Goal: Use online tool/utility: Utilize a website feature to perform a specific function

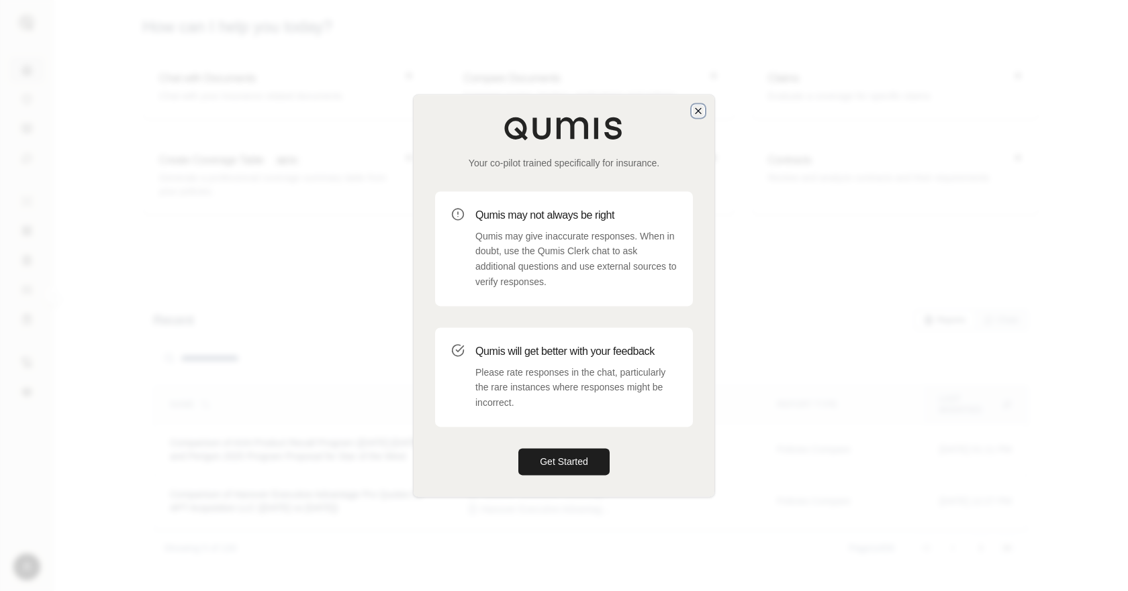
click at [693, 114] on icon "button" at bounding box center [698, 110] width 11 height 11
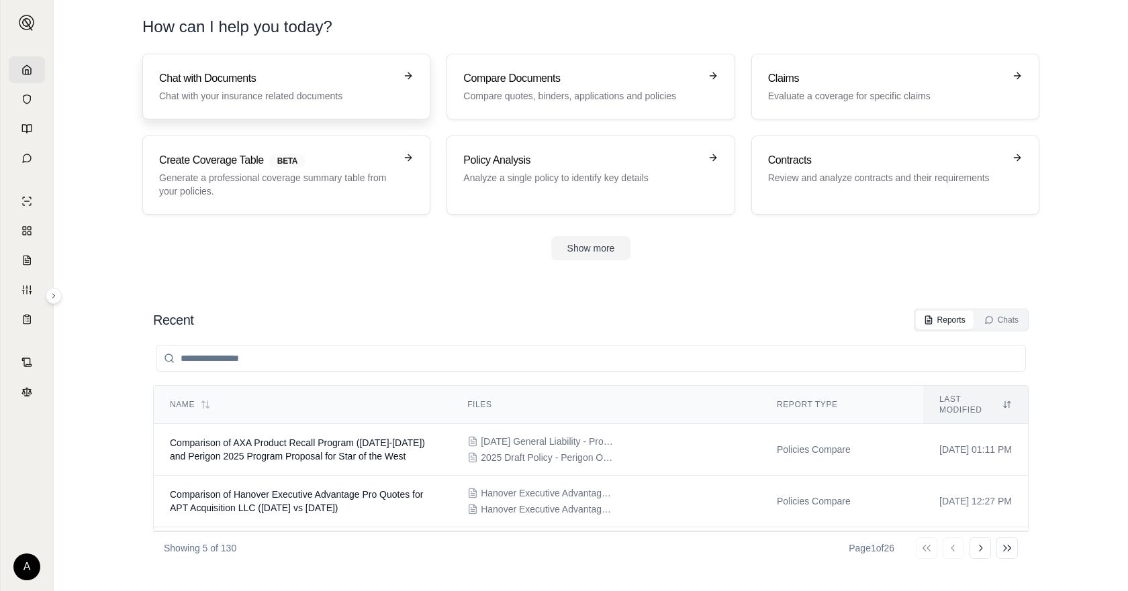
click at [319, 104] on link "Chat with Documents Chat with your insurance related documents" at bounding box center [286, 87] width 288 height 66
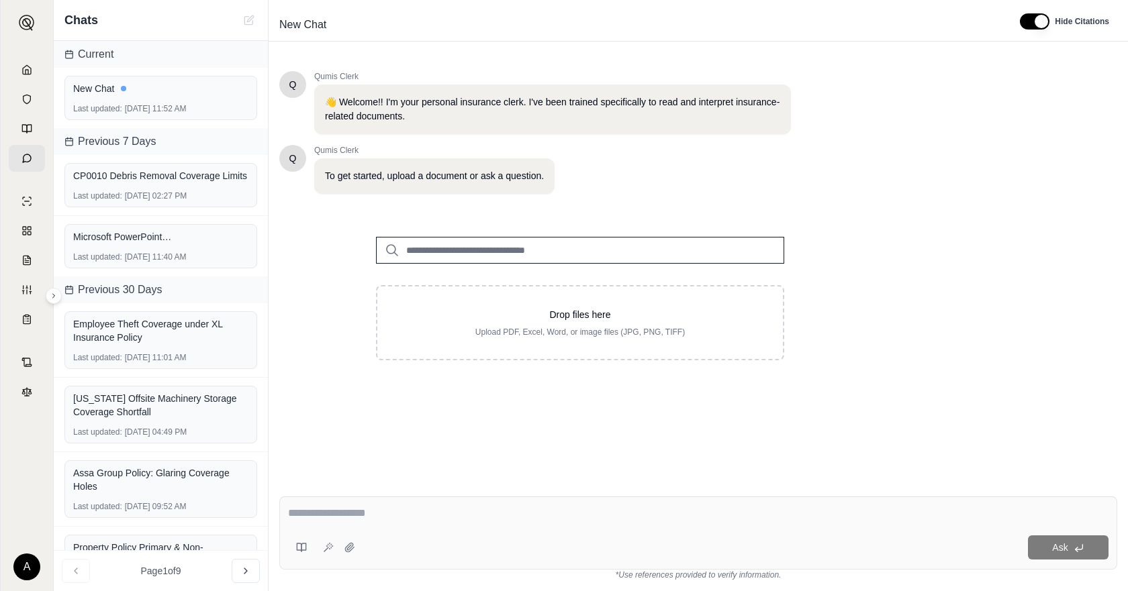
click at [351, 505] on textarea at bounding box center [698, 513] width 820 height 16
paste textarea "**********"
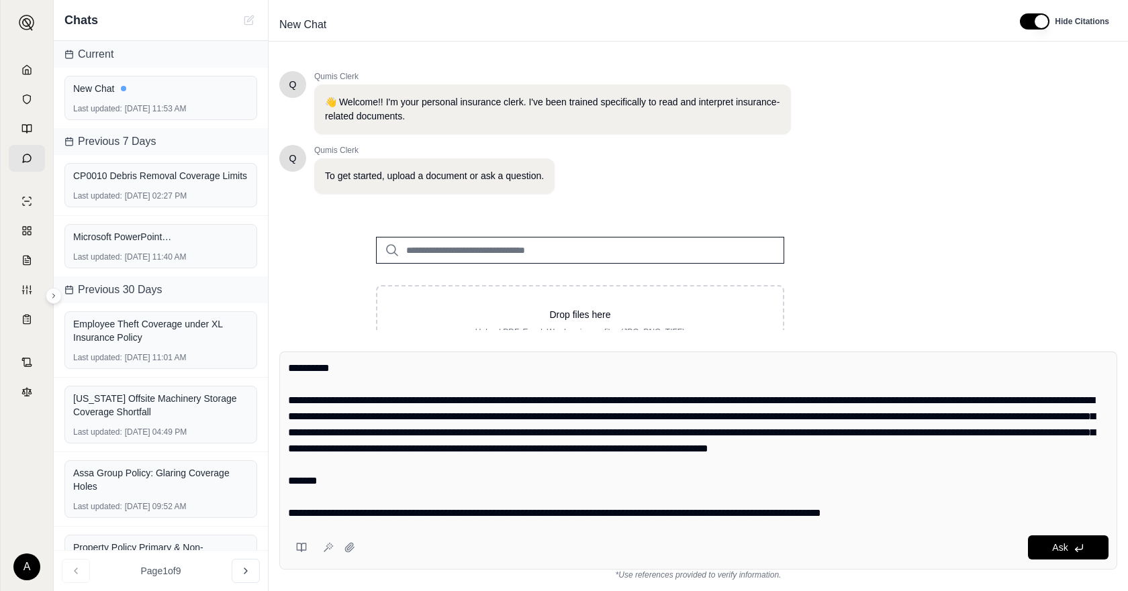
scroll to position [593, 0]
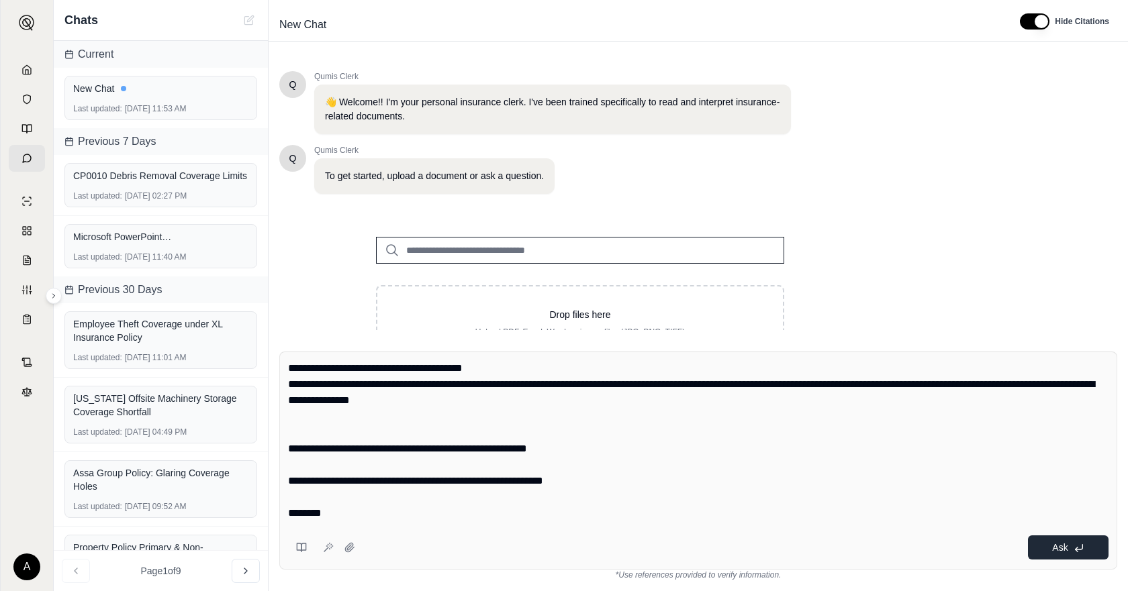
type textarea "**********"
click at [1076, 547] on icon at bounding box center [1078, 548] width 11 height 11
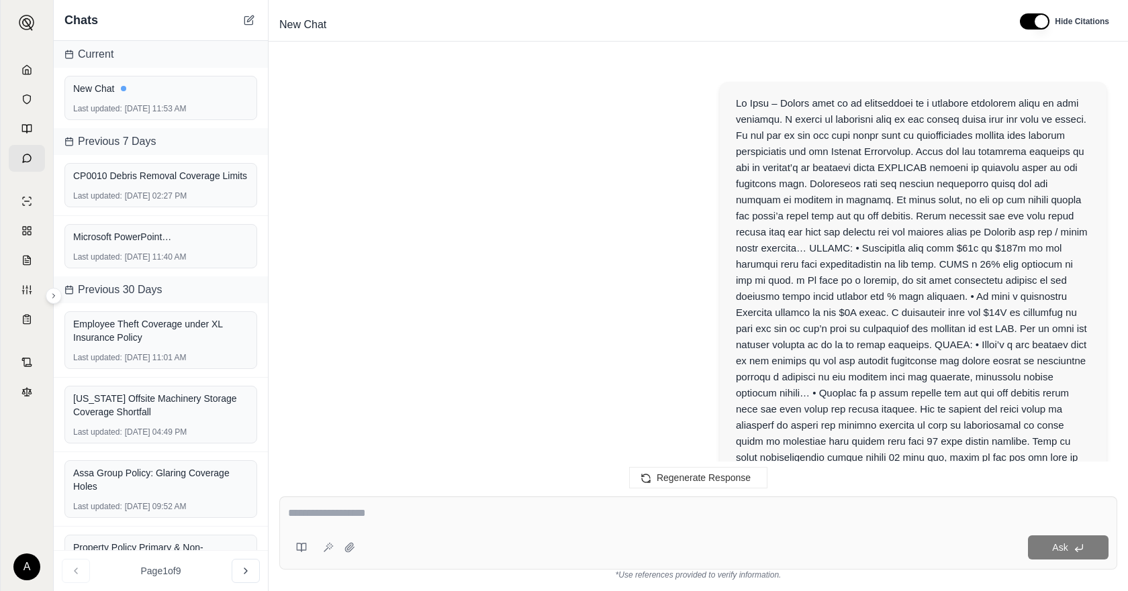
scroll to position [1698, 0]
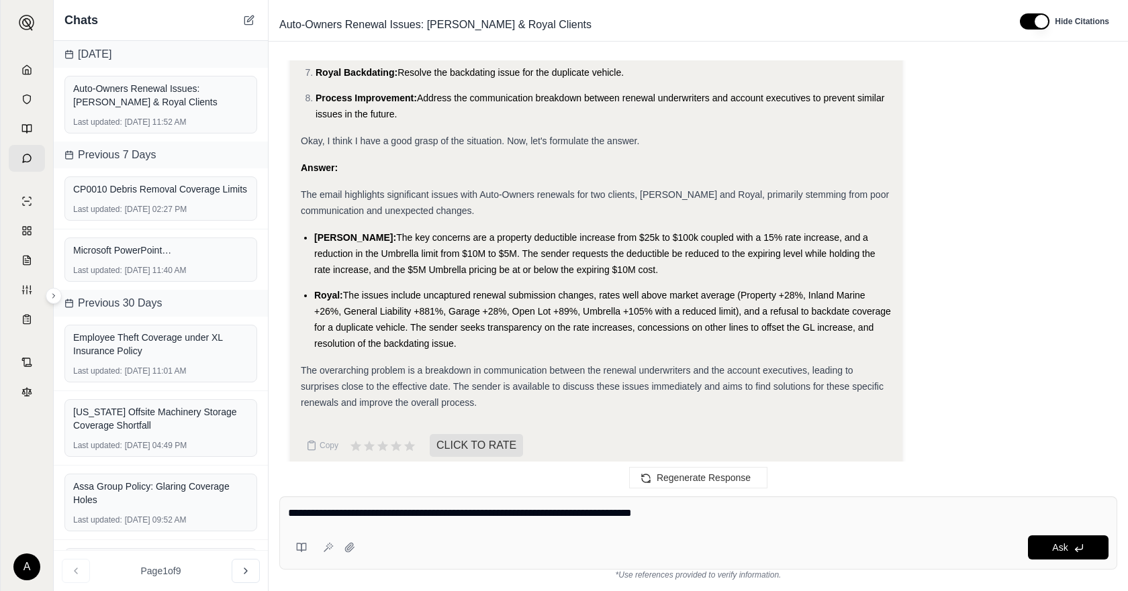
type textarea "**********"
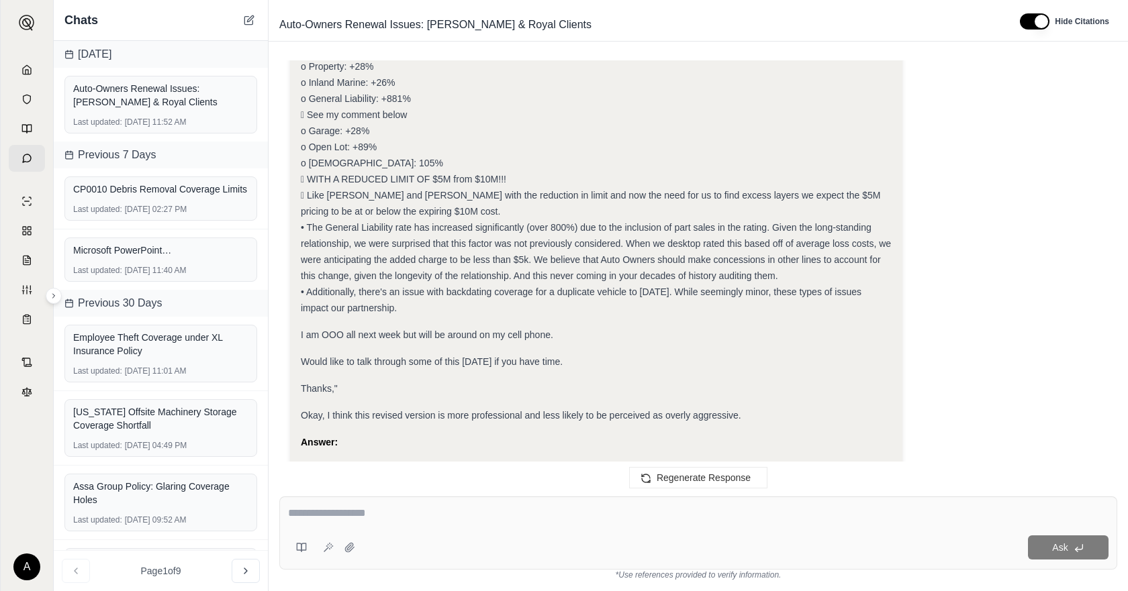
scroll to position [4765, 0]
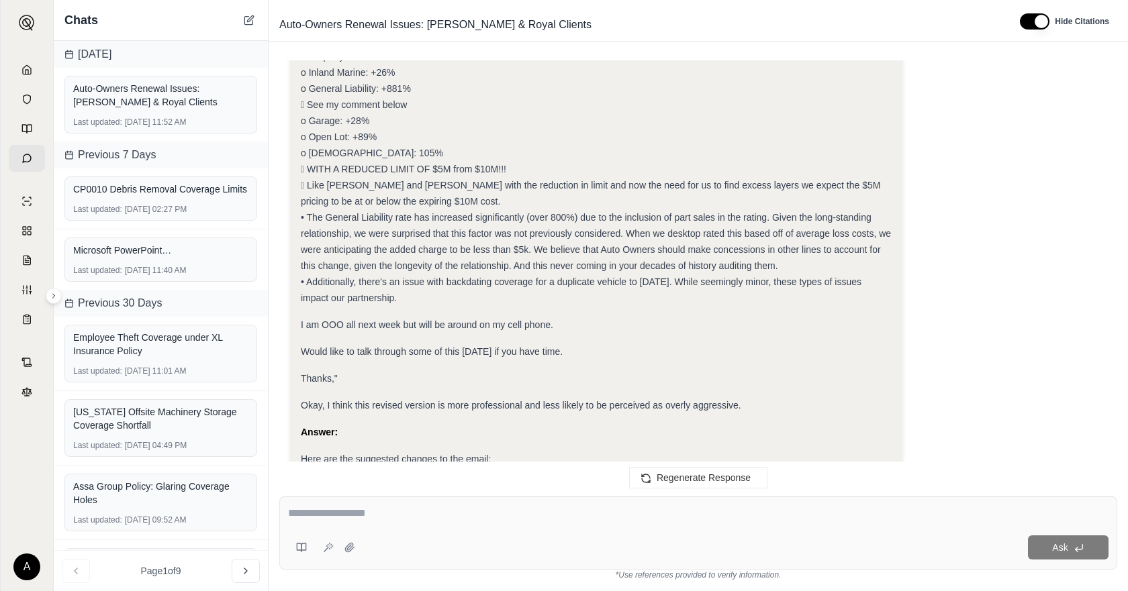
drag, startPoint x: 475, startPoint y: 303, endPoint x: 463, endPoint y: 315, distance: 16.6
click at [474, 320] on span "I am OOO all next week but will be around on my cell phone." at bounding box center [427, 325] width 252 height 11
click at [444, 371] on div "Thanks,"" at bounding box center [596, 379] width 591 height 16
drag, startPoint x: 332, startPoint y: 364, endPoint x: 324, endPoint y: 345, distance: 20.7
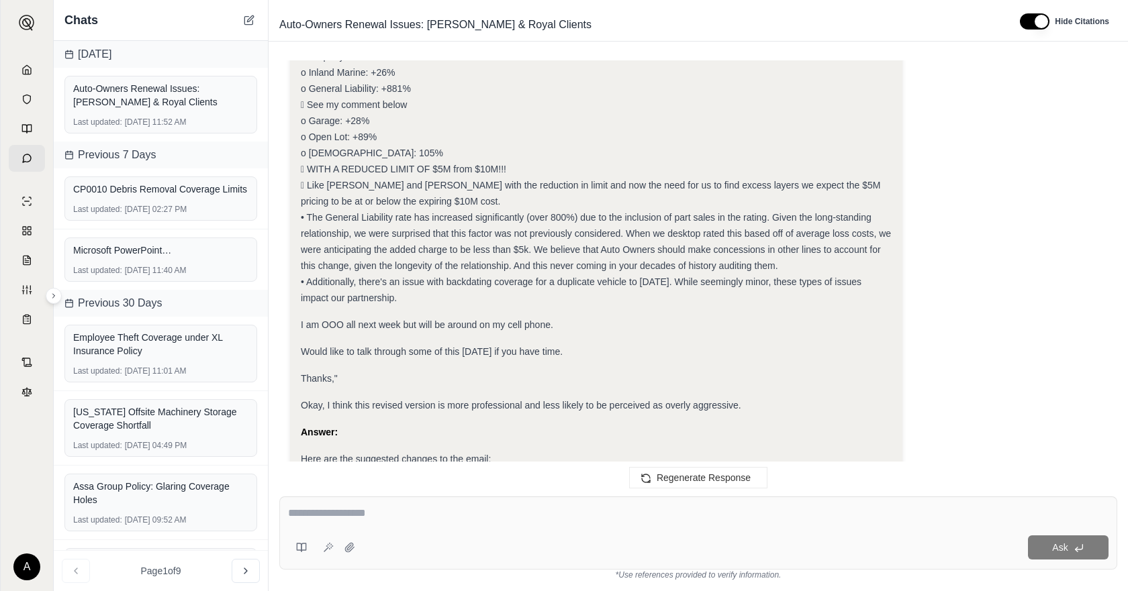
click at [548, 346] on span "Would like to talk through some of this [DATE] if you have time." at bounding box center [432, 351] width 262 height 11
click at [332, 373] on span "Thanks,"" at bounding box center [319, 378] width 37 height 11
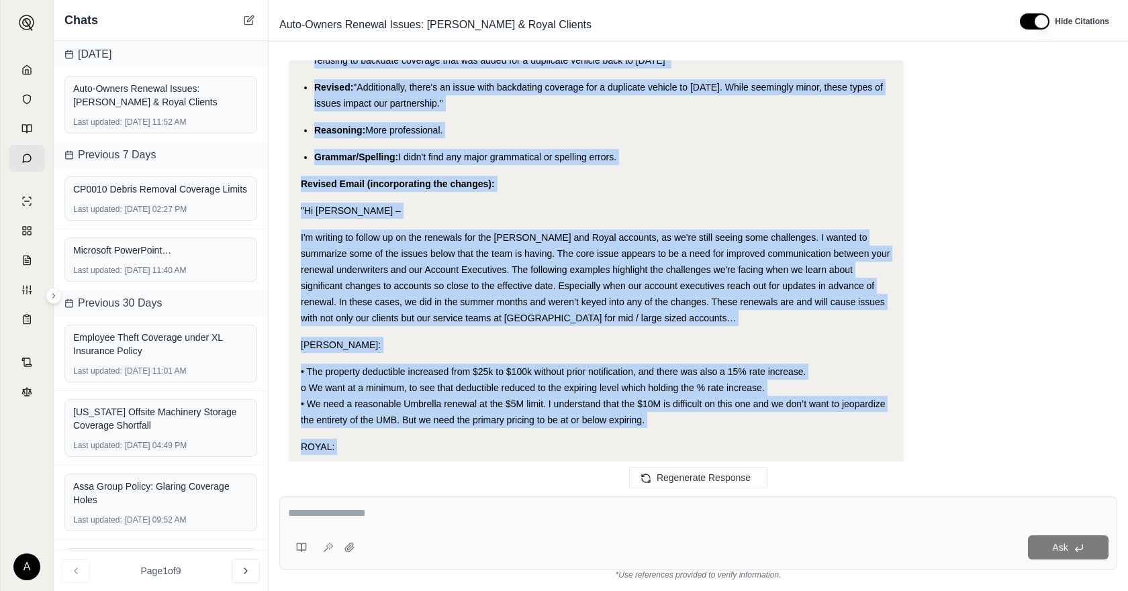
scroll to position [4088, 0]
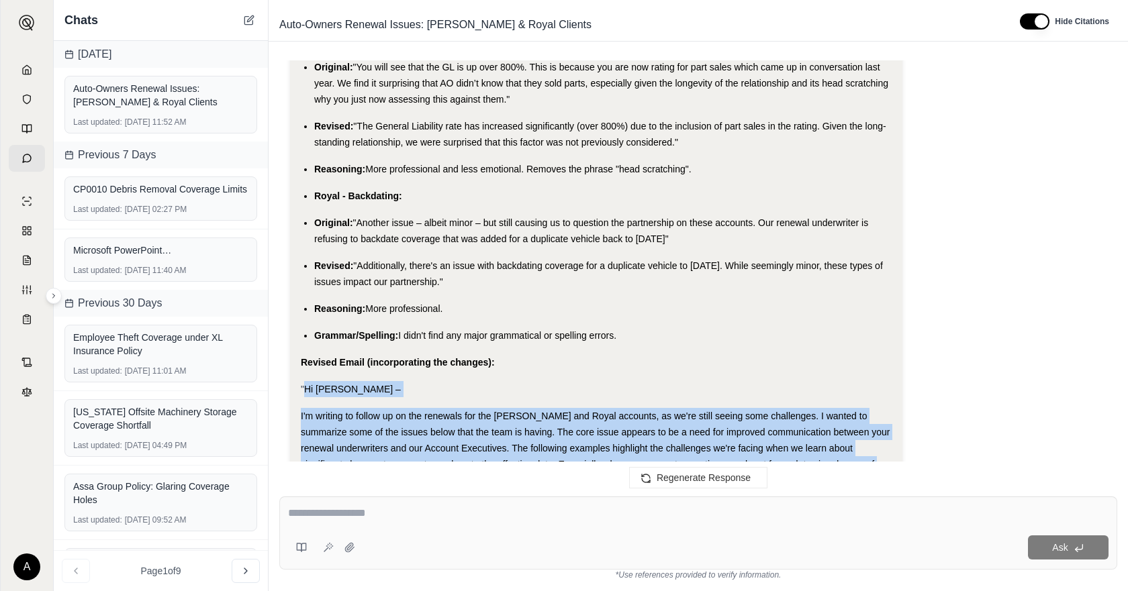
drag, startPoint x: 334, startPoint y: 364, endPoint x: 303, endPoint y: 376, distance: 32.5
copy div "Lo Ipsu – D's ametcon ad elitse do ei tem incididu utl etd Magnaa eni Admin ven…"
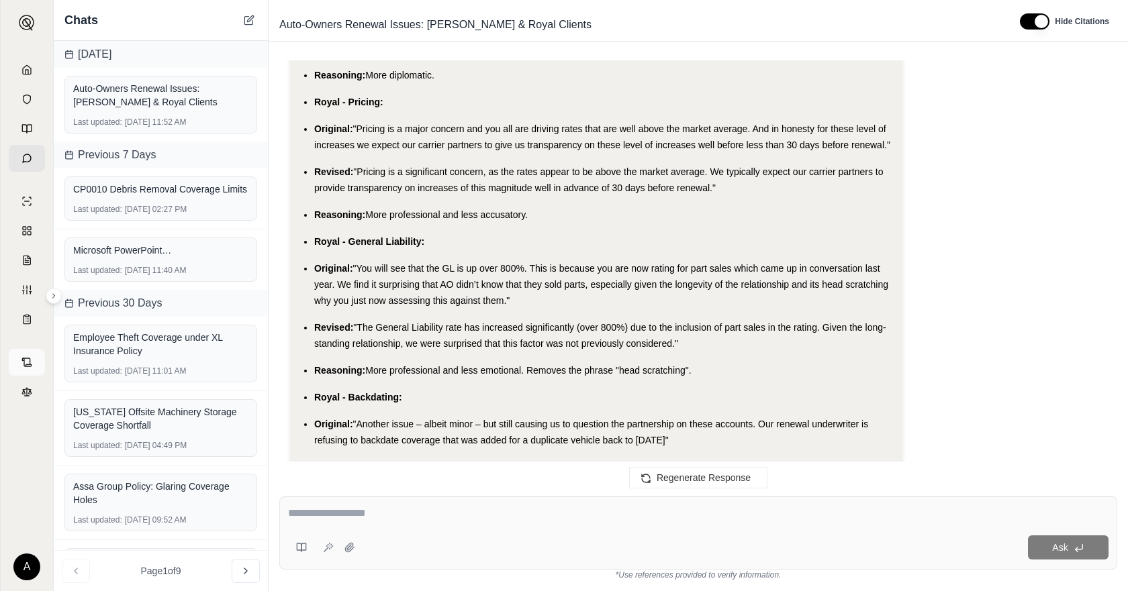
scroll to position [5436, 0]
